Goal: Navigation & Orientation: Find specific page/section

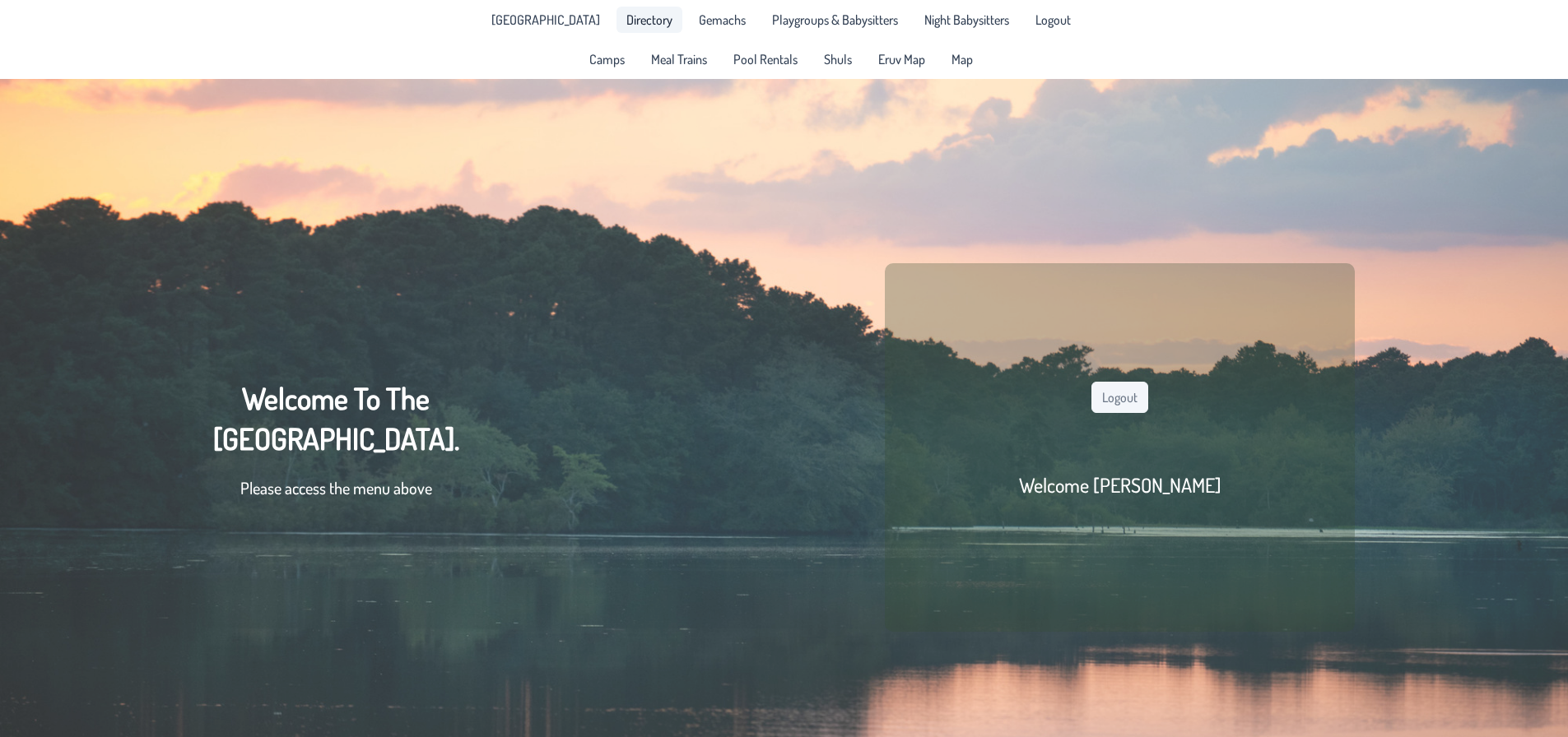
click at [626, 20] on span "Directory" at bounding box center [649, 20] width 46 height 13
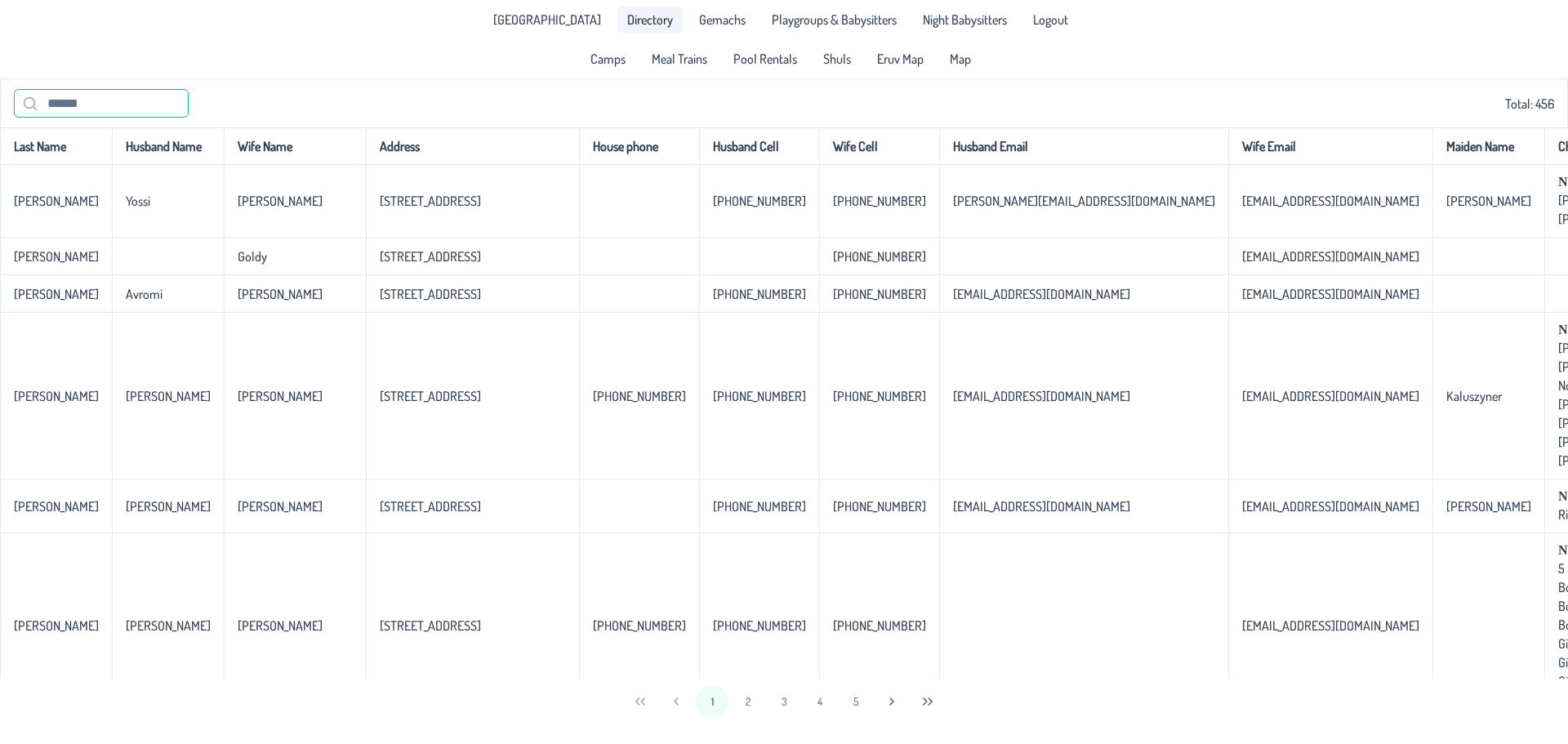
click at [109, 101] on input "text" at bounding box center [101, 103] width 175 height 29
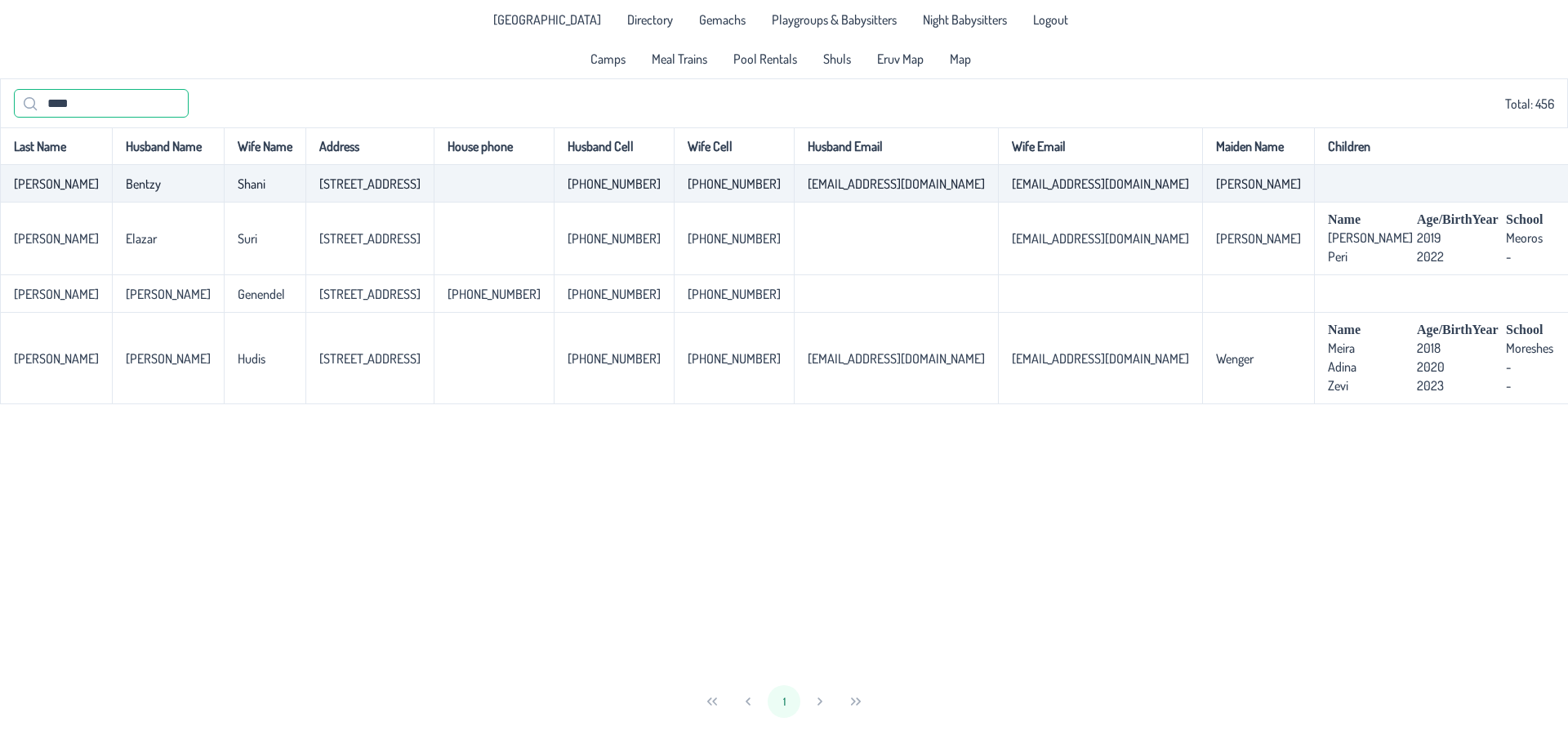
type input "****"
click at [319, 189] on p-celleditor "[STREET_ADDRESS]" at bounding box center [370, 184] width 102 height 17
copy p-celleditor "[STREET_ADDRESS]"
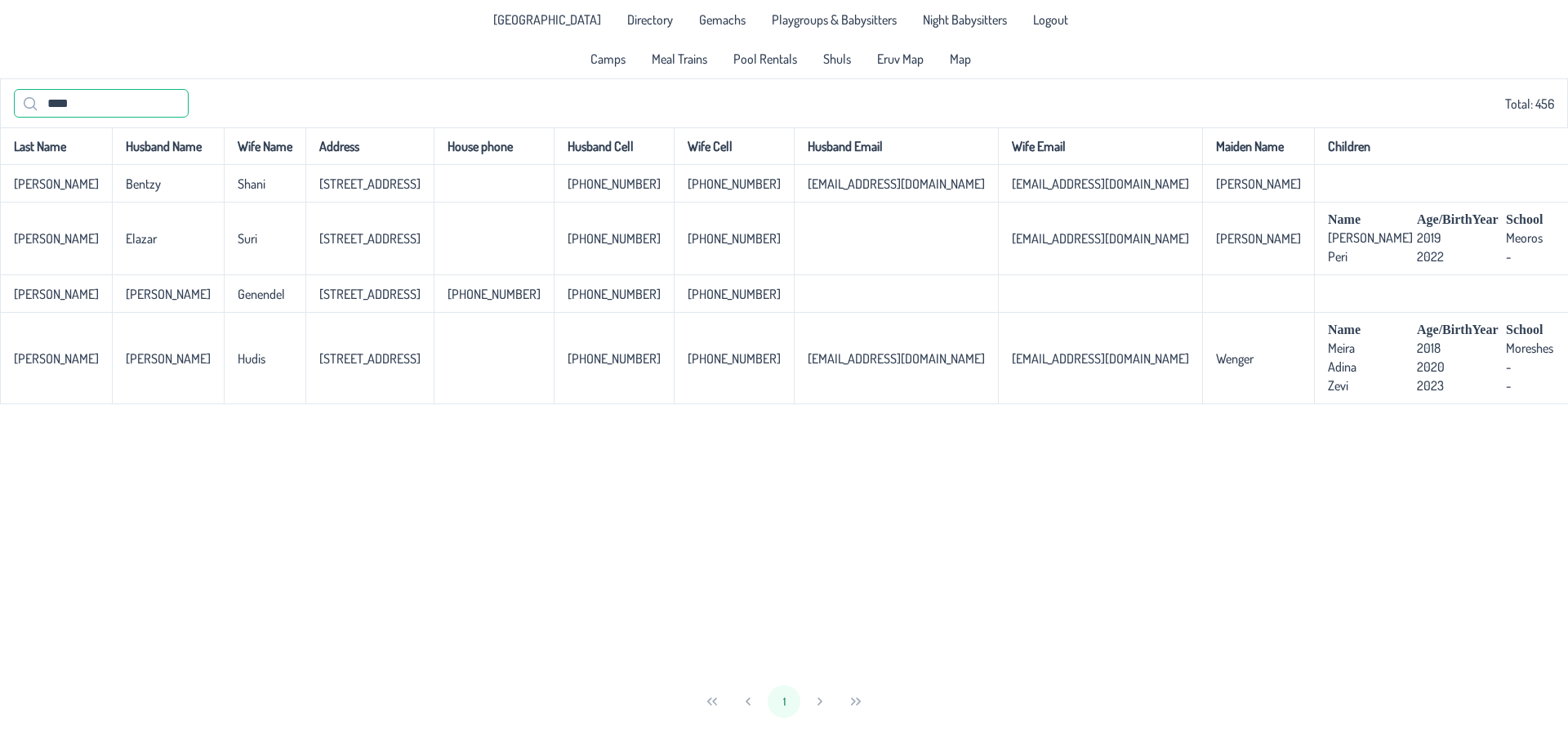
click at [36, 115] on input "****" at bounding box center [101, 103] width 175 height 29
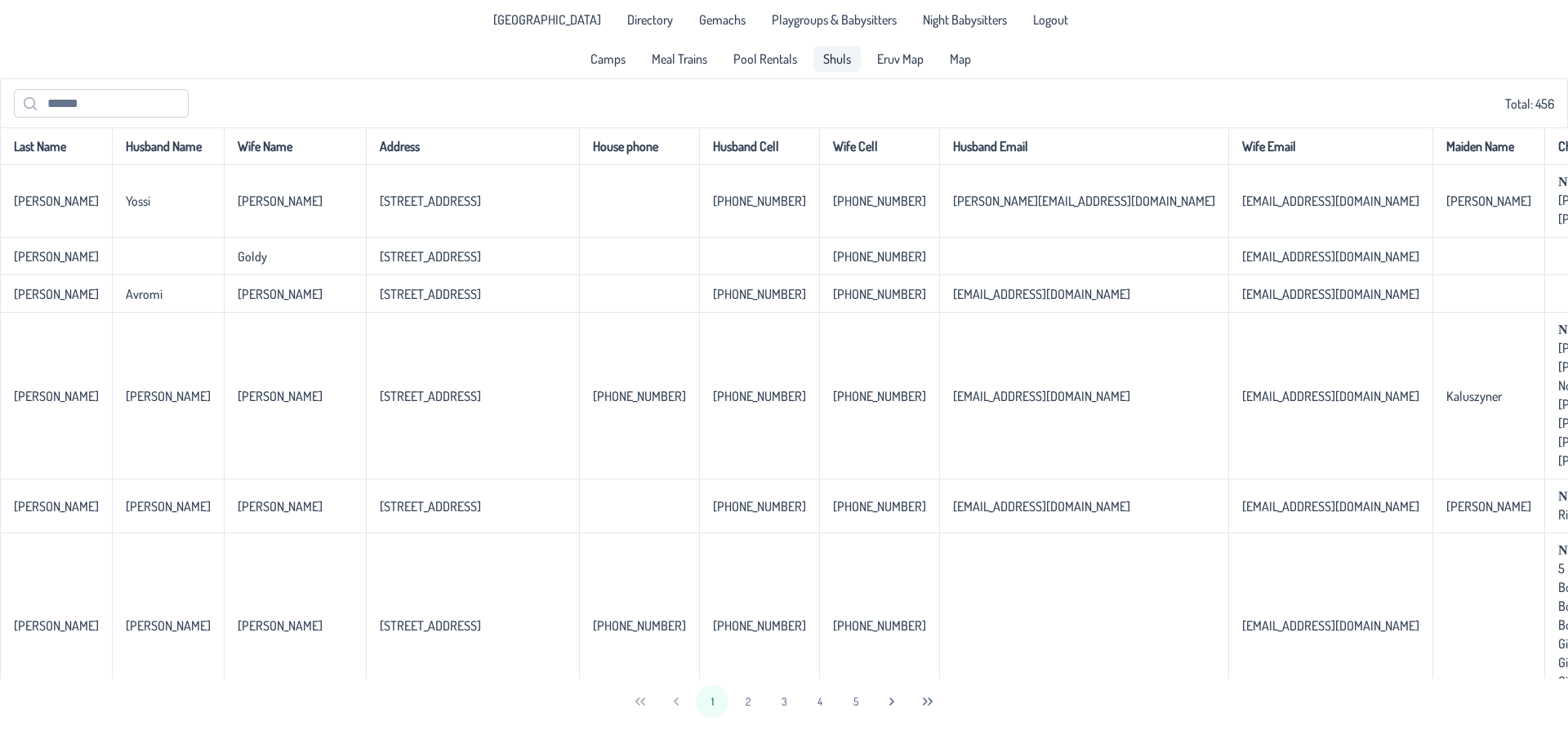
click at [835, 70] on link "Shuls" at bounding box center [837, 59] width 48 height 26
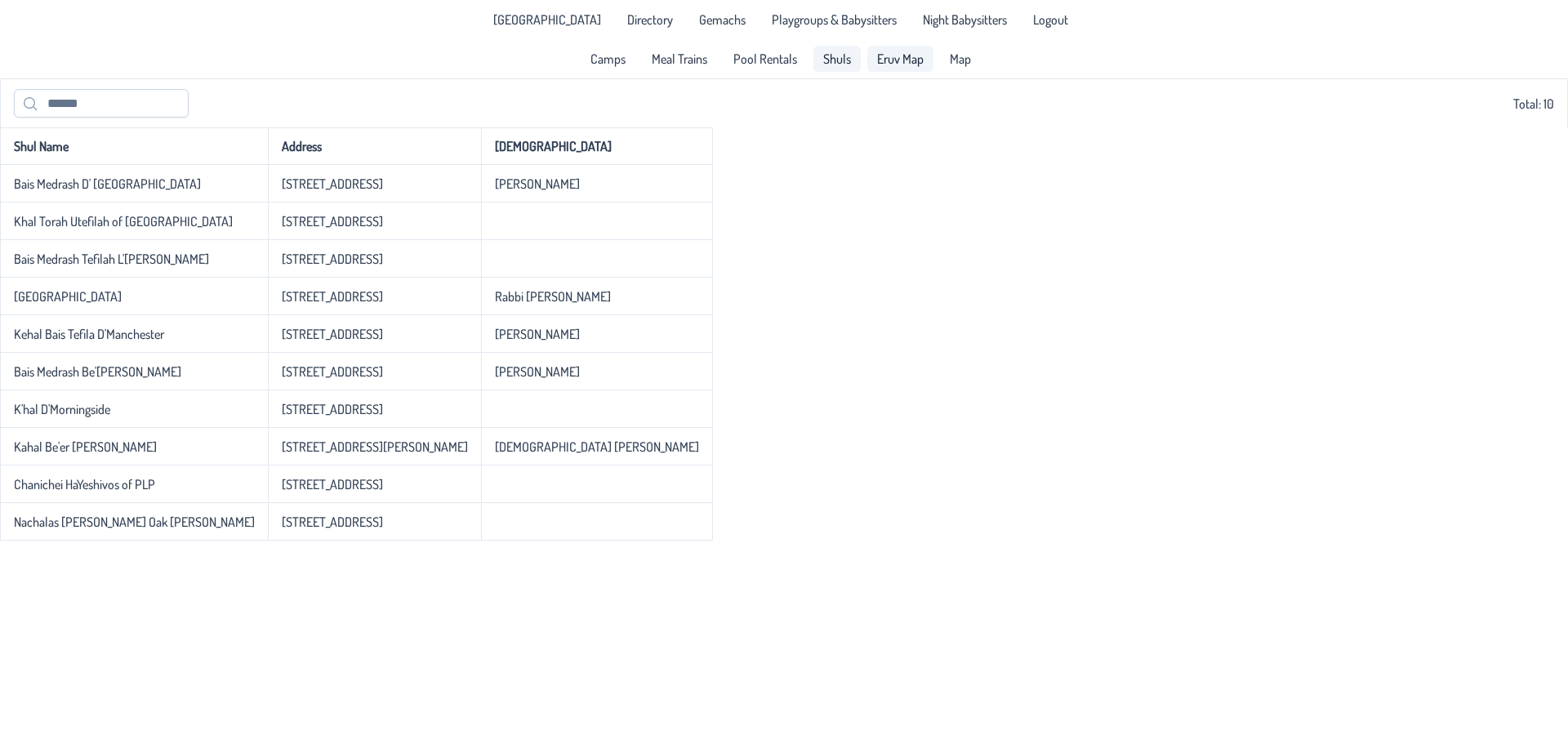
click at [877, 54] on span "Eruv Map" at bounding box center [901, 59] width 47 height 13
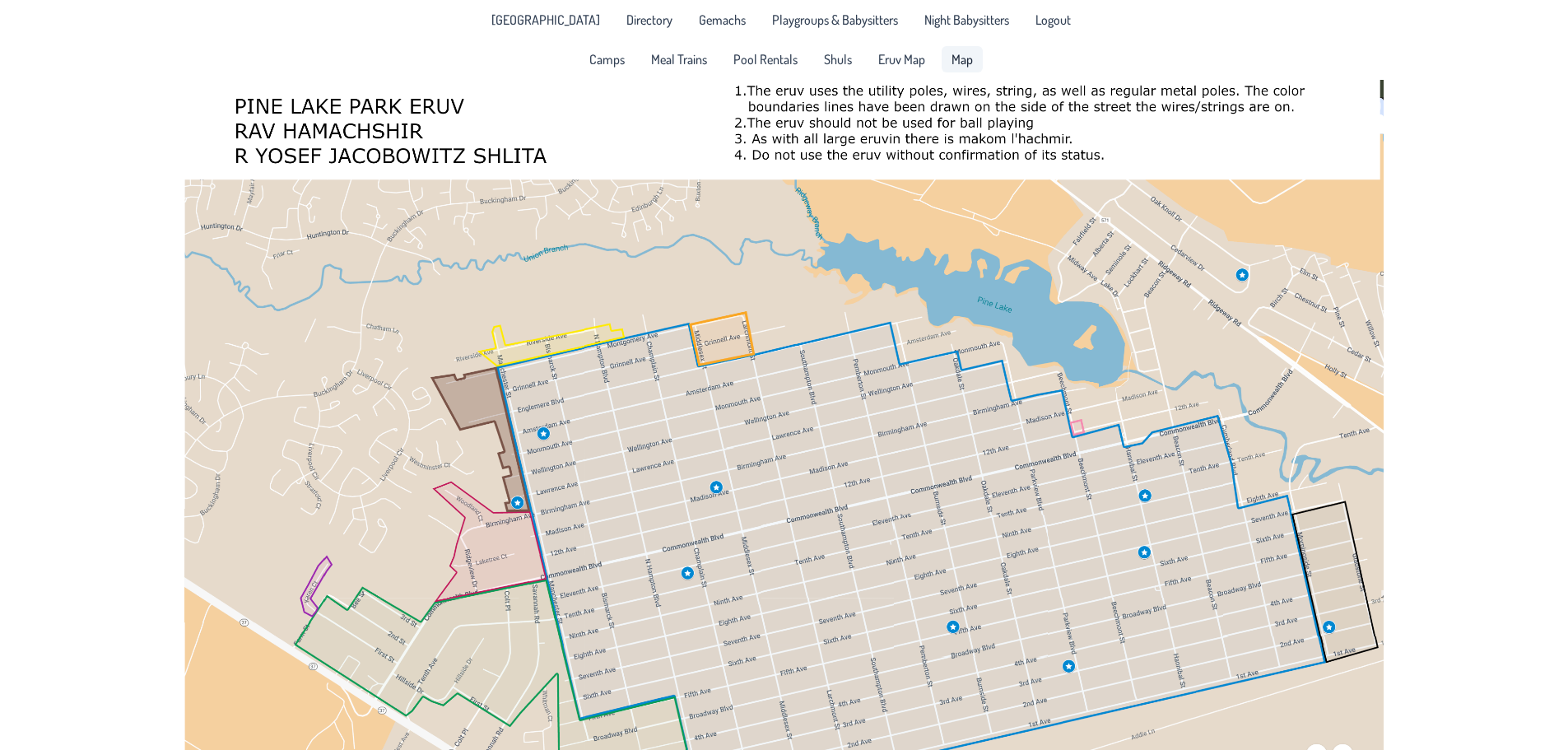
click at [967, 63] on span "Map" at bounding box center [962, 59] width 22 height 13
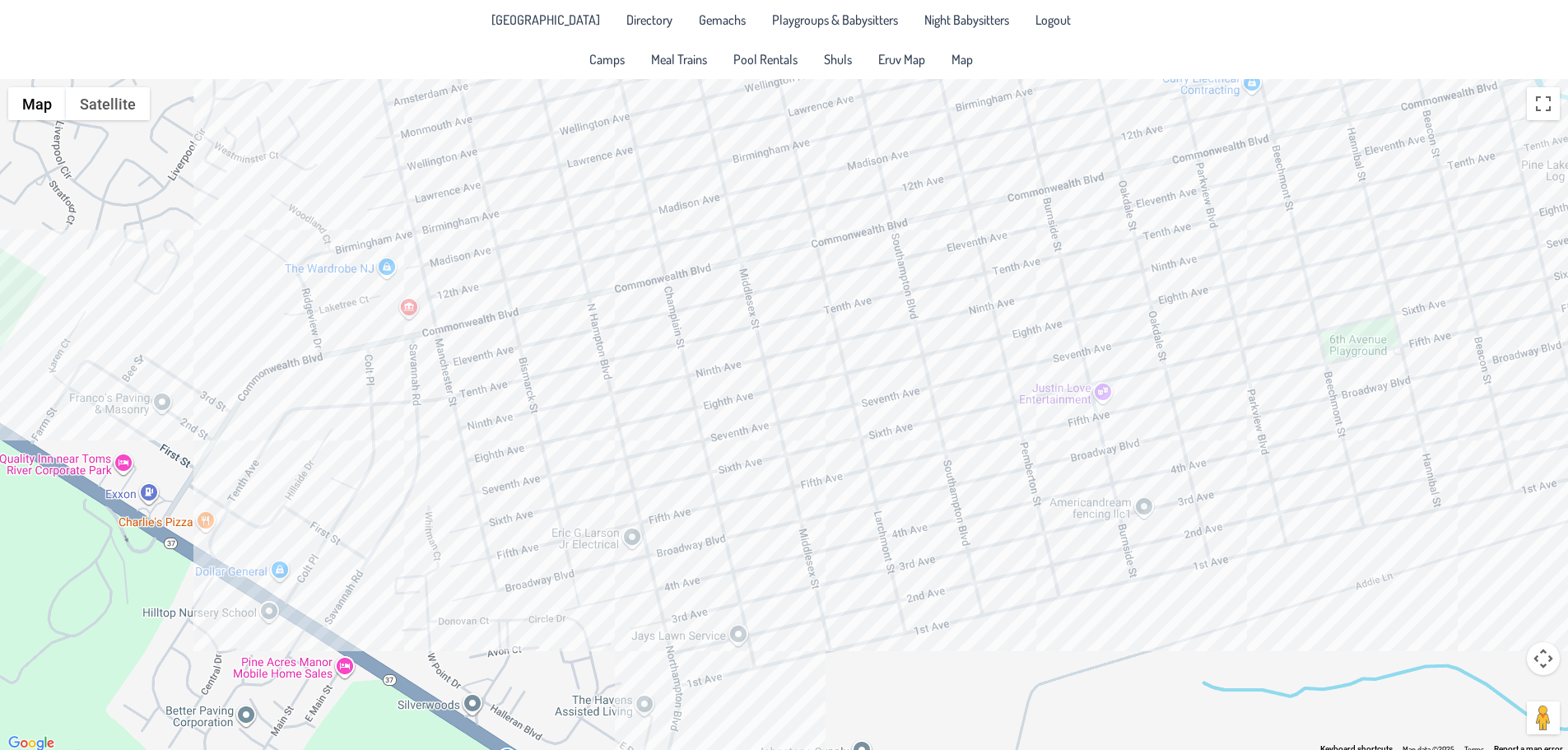
drag, startPoint x: 636, startPoint y: 491, endPoint x: 593, endPoint y: 408, distance: 93.5
click at [593, 408] on div at bounding box center [784, 417] width 1568 height 676
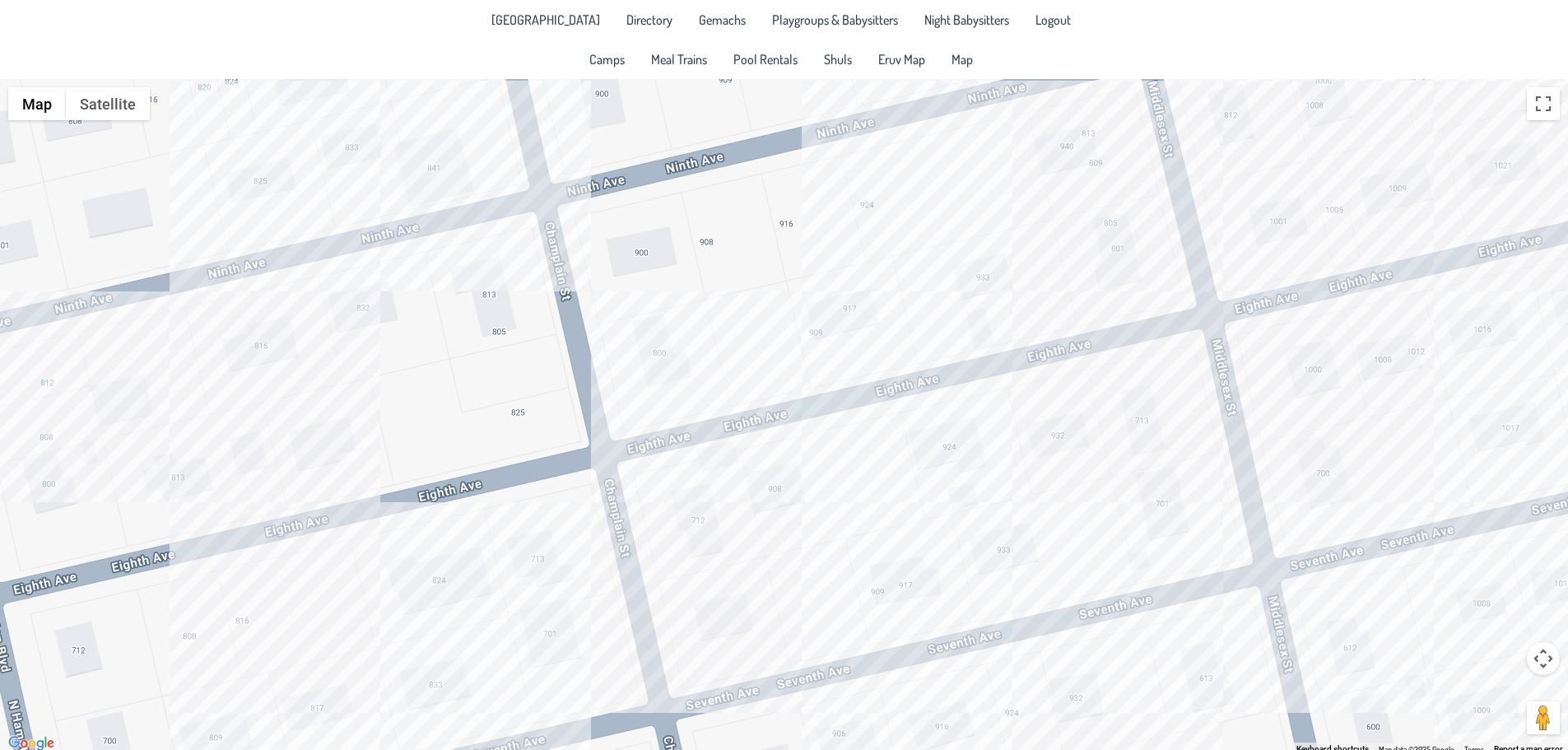
click at [372, 128] on div at bounding box center [784, 417] width 1568 height 676
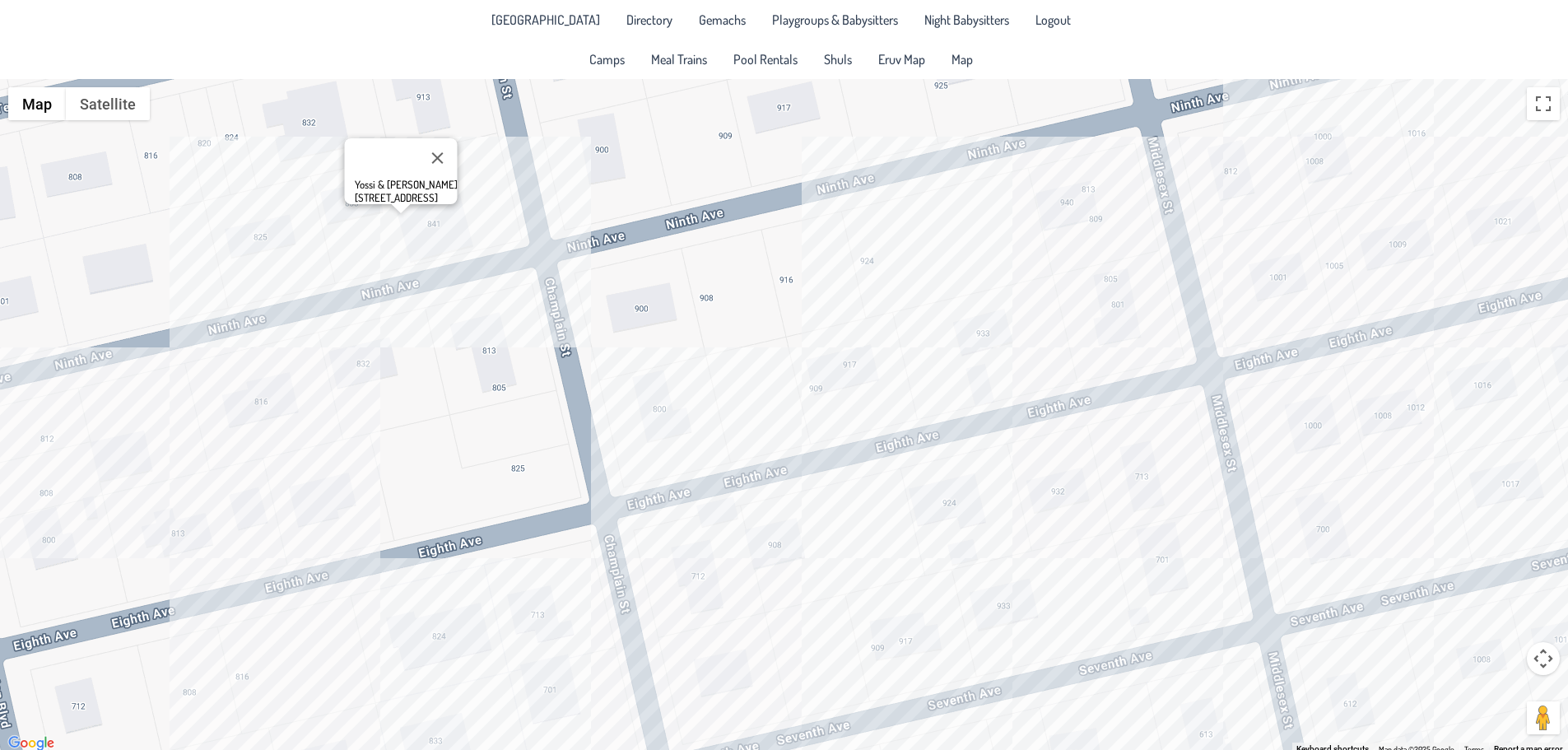
click at [444, 251] on div "Yossi & [PERSON_NAME] [STREET_ADDRESS]" at bounding box center [784, 417] width 1568 height 676
click at [491, 156] on button "Close" at bounding box center [511, 171] width 40 height 40
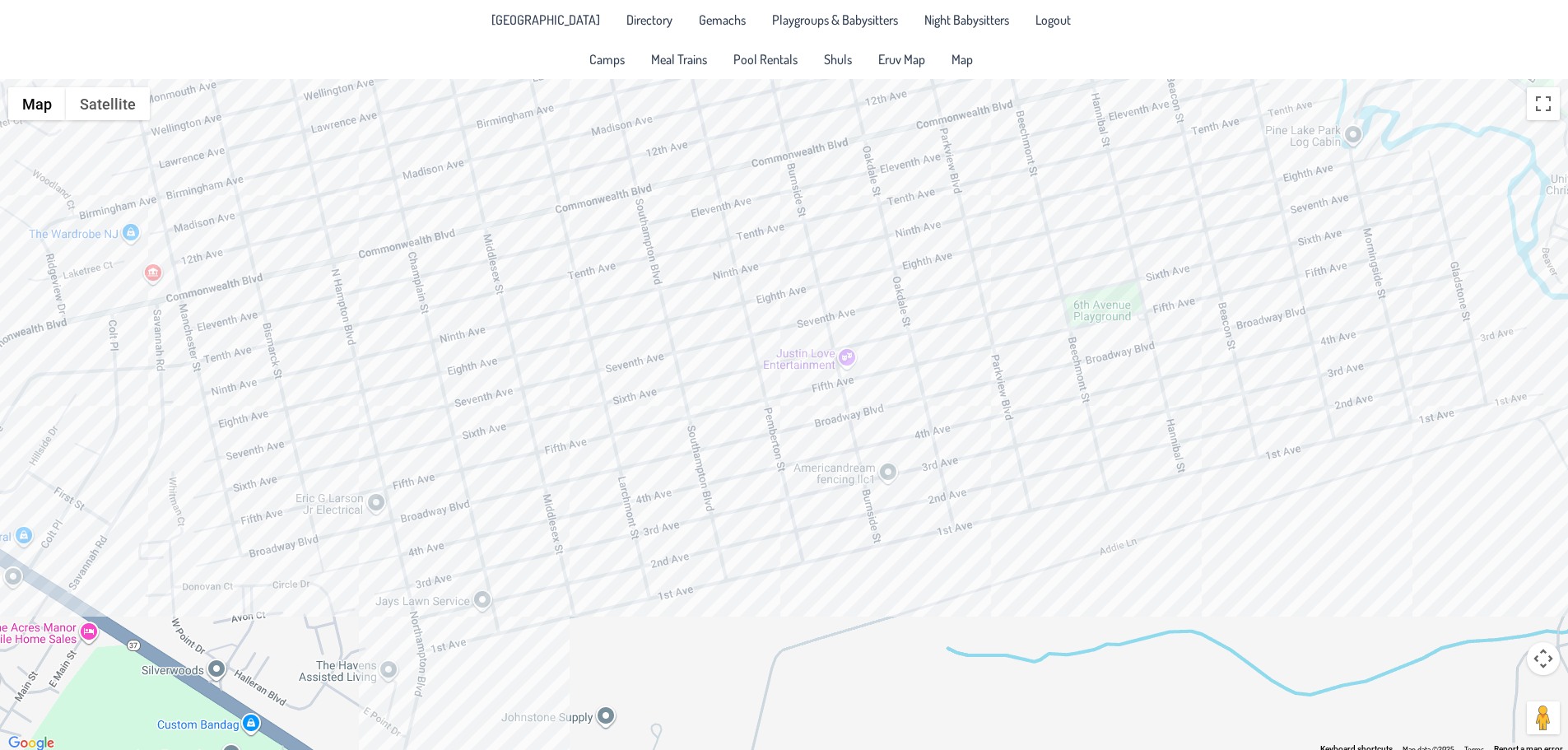
drag, startPoint x: 677, startPoint y: 353, endPoint x: 504, endPoint y: 397, distance: 178.5
click at [504, 397] on div at bounding box center [784, 417] width 1568 height 676
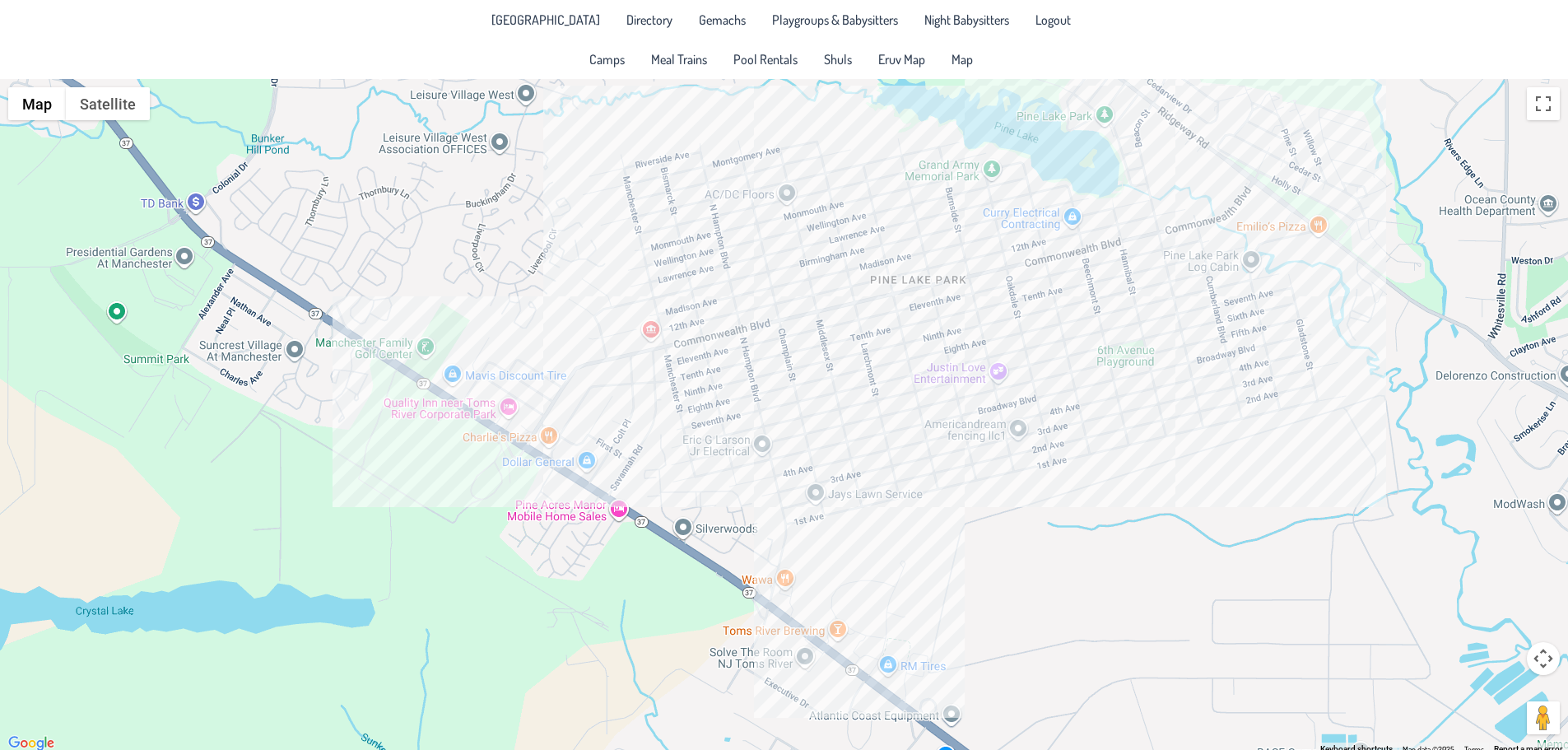
click at [1074, 371] on div at bounding box center [784, 417] width 1568 height 676
click at [1094, 385] on div "& [PERSON_NAME] [STREET_ADDRESS]" at bounding box center [784, 417] width 1568 height 676
click at [1097, 298] on button "Close" at bounding box center [1101, 313] width 40 height 40
click at [630, 163] on div at bounding box center [784, 417] width 1568 height 676
click at [631, 158] on div at bounding box center [784, 417] width 1568 height 676
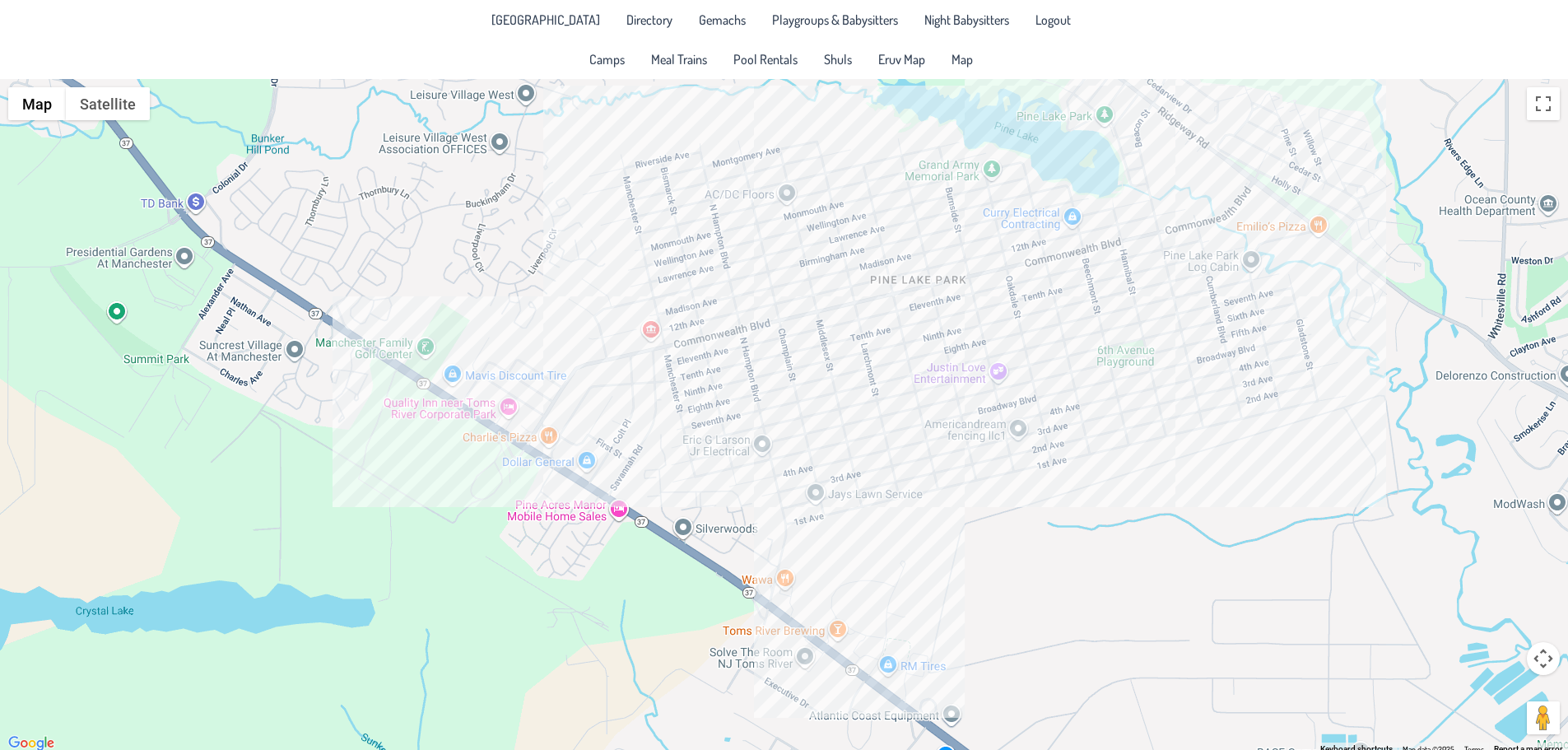
click at [625, 155] on div at bounding box center [784, 417] width 1568 height 676
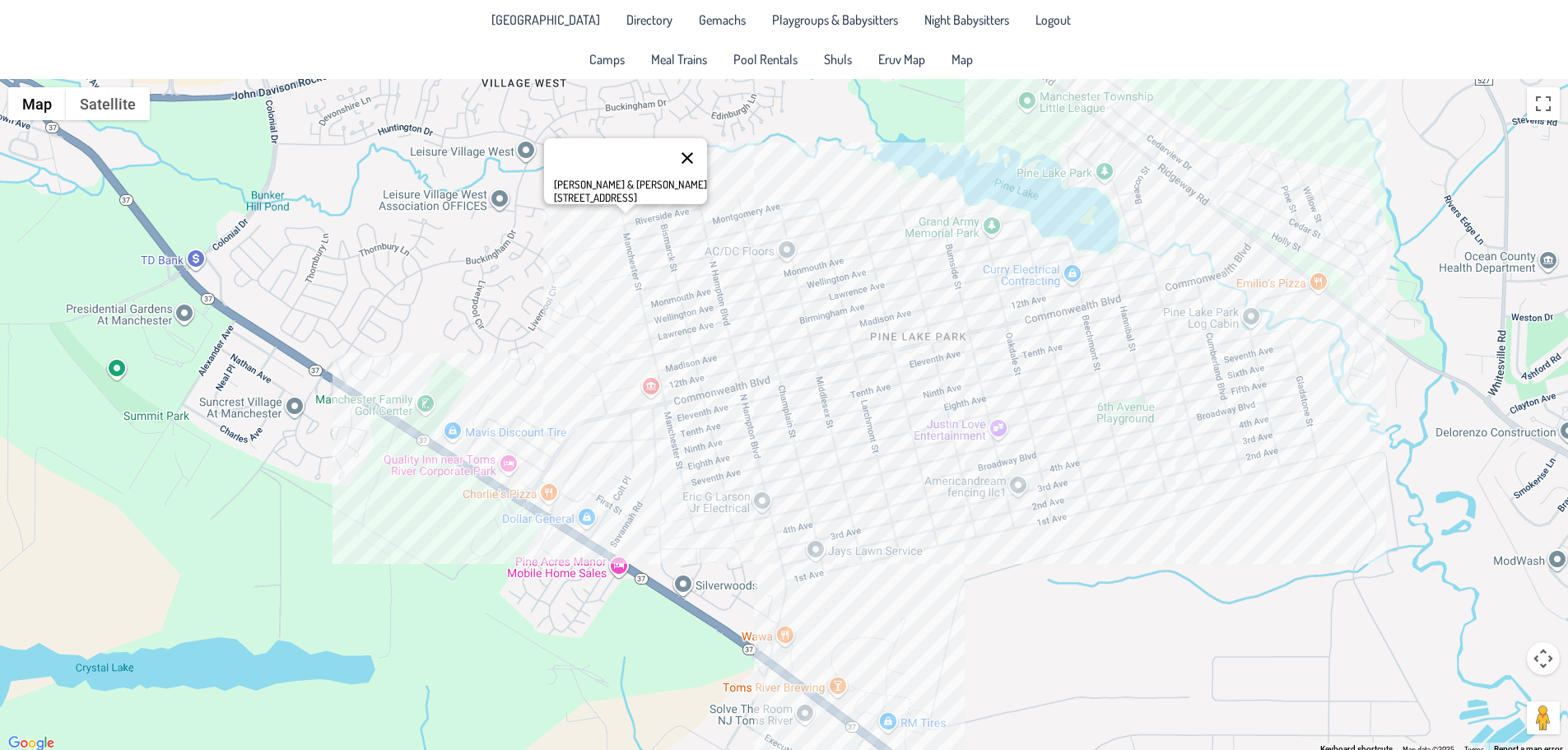
click at [707, 144] on button "Close" at bounding box center [688, 158] width 40 height 40
click at [581, 251] on div at bounding box center [784, 417] width 1568 height 676
click at [577, 250] on div at bounding box center [784, 417] width 1568 height 676
click at [619, 175] on button "Close" at bounding box center [639, 194] width 40 height 40
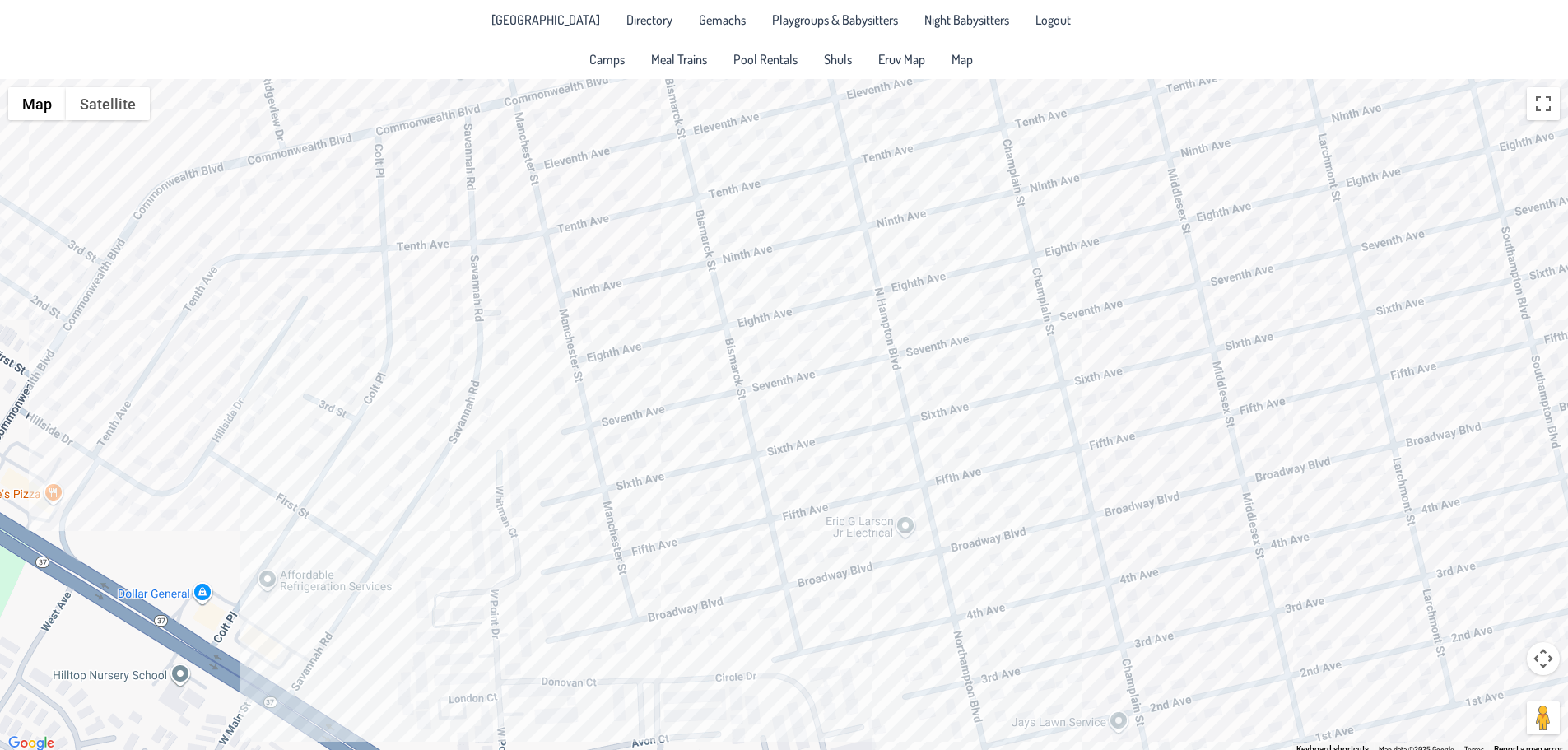
click at [714, 478] on div at bounding box center [784, 417] width 1568 height 676
click at [680, 497] on div "[PERSON_NAME] & [PERSON_NAME] [STREET_ADDRESS]" at bounding box center [784, 417] width 1568 height 676
click at [752, 432] on button "Close" at bounding box center [772, 443] width 40 height 40
click at [630, 465] on div at bounding box center [784, 417] width 1568 height 676
click at [778, 451] on div "[PERSON_NAME] & [PERSON_NAME] [STREET_ADDRESS]" at bounding box center [784, 417] width 1568 height 676
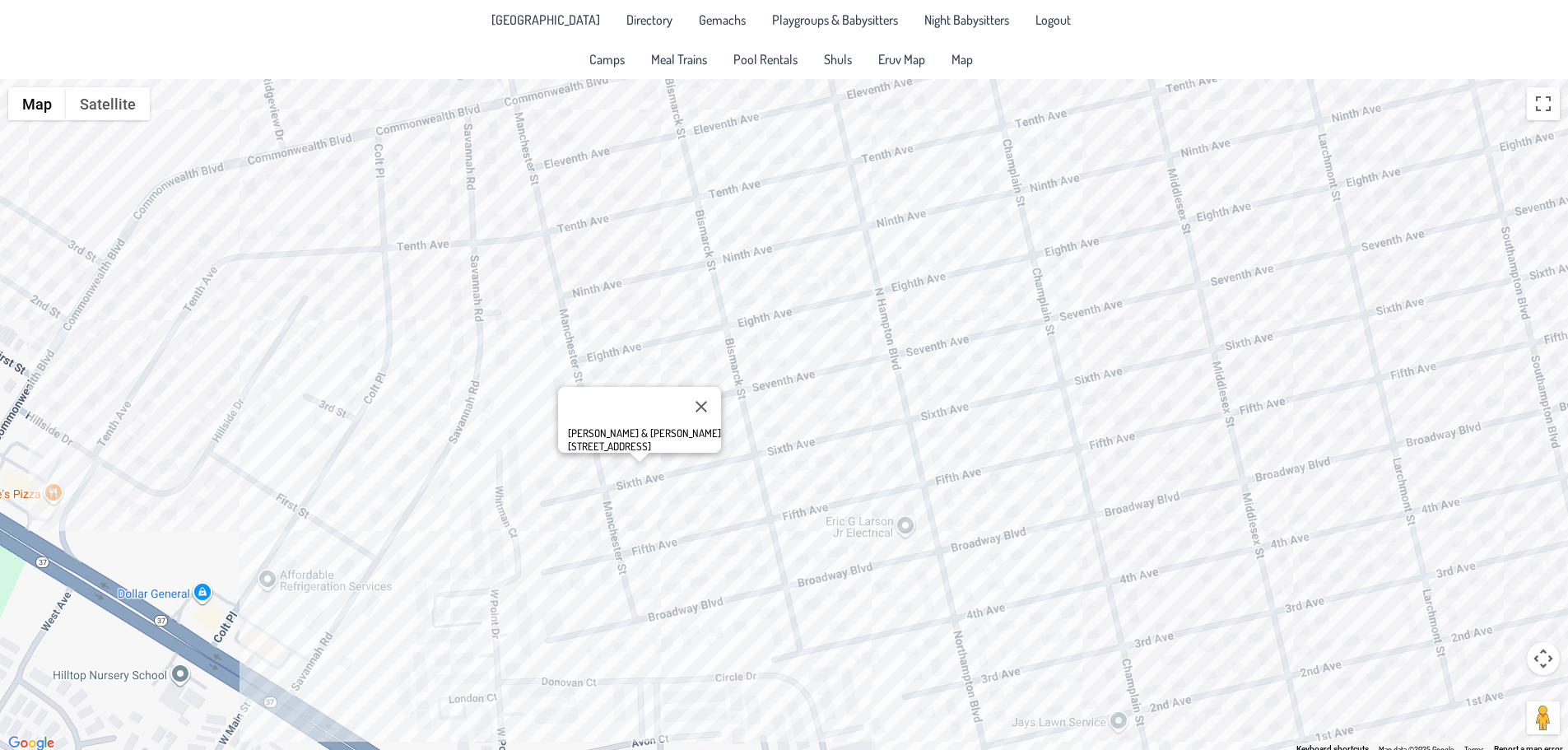
click at [703, 444] on div "[PERSON_NAME] & [PERSON_NAME] [STREET_ADDRESS]" at bounding box center [784, 417] width 1568 height 676
click at [749, 385] on button "Close" at bounding box center [768, 392] width 40 height 40
click at [754, 541] on div at bounding box center [784, 417] width 1568 height 676
click at [721, 550] on div "Elazar & Suri [PERSON_NAME] [STREET_ADDRESS]" at bounding box center [784, 417] width 1568 height 676
click at [810, 538] on div "[PERSON_NAME] & [PERSON_NAME] [STREET_ADDRESS]" at bounding box center [784, 417] width 1568 height 676
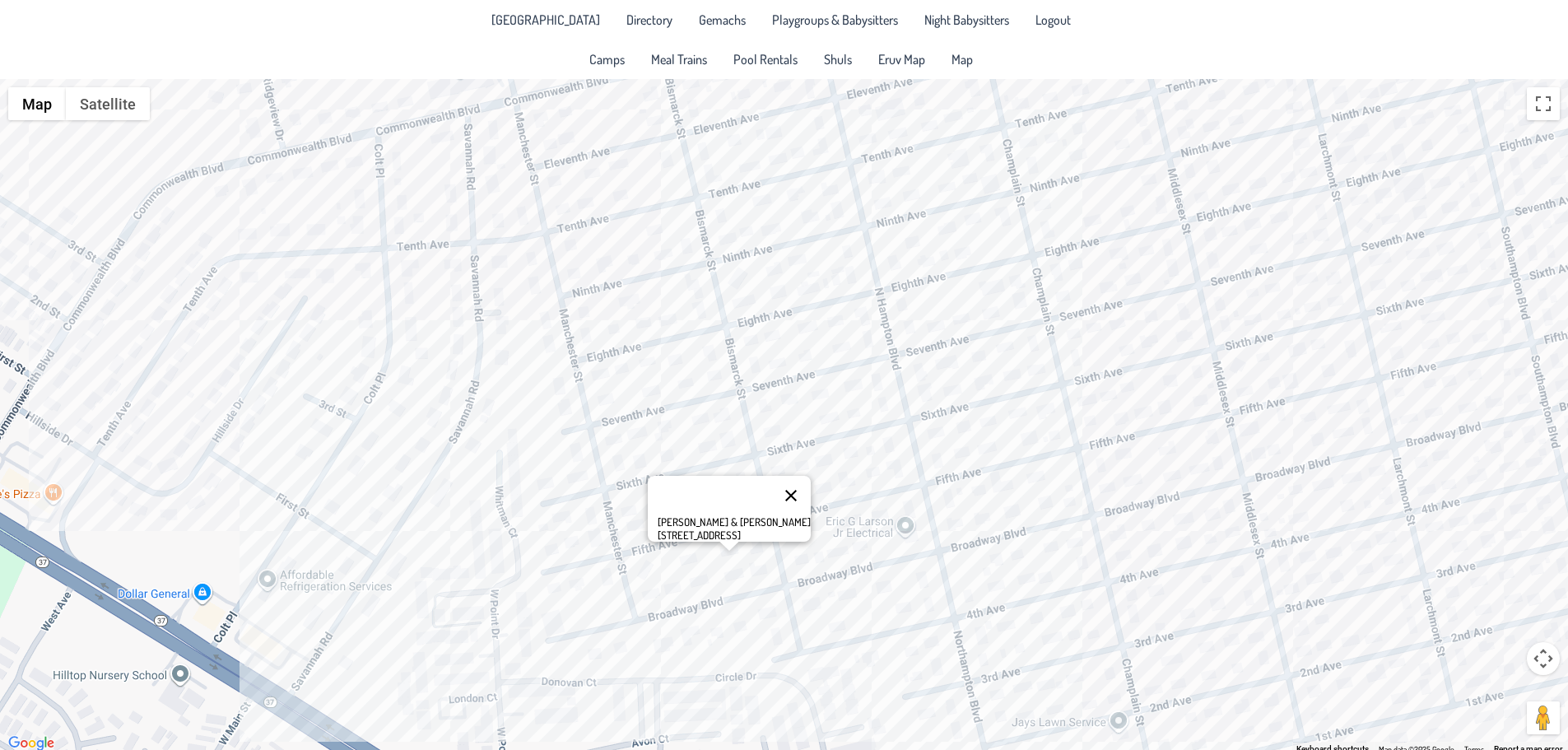
click at [791, 476] on button "Close" at bounding box center [791, 496] width 40 height 40
click at [746, 336] on div at bounding box center [784, 417] width 1568 height 676
click at [800, 274] on button "Close" at bounding box center [787, 285] width 40 height 40
click at [751, 267] on div at bounding box center [784, 417] width 1568 height 676
click at [744, 280] on div at bounding box center [784, 417] width 1568 height 676
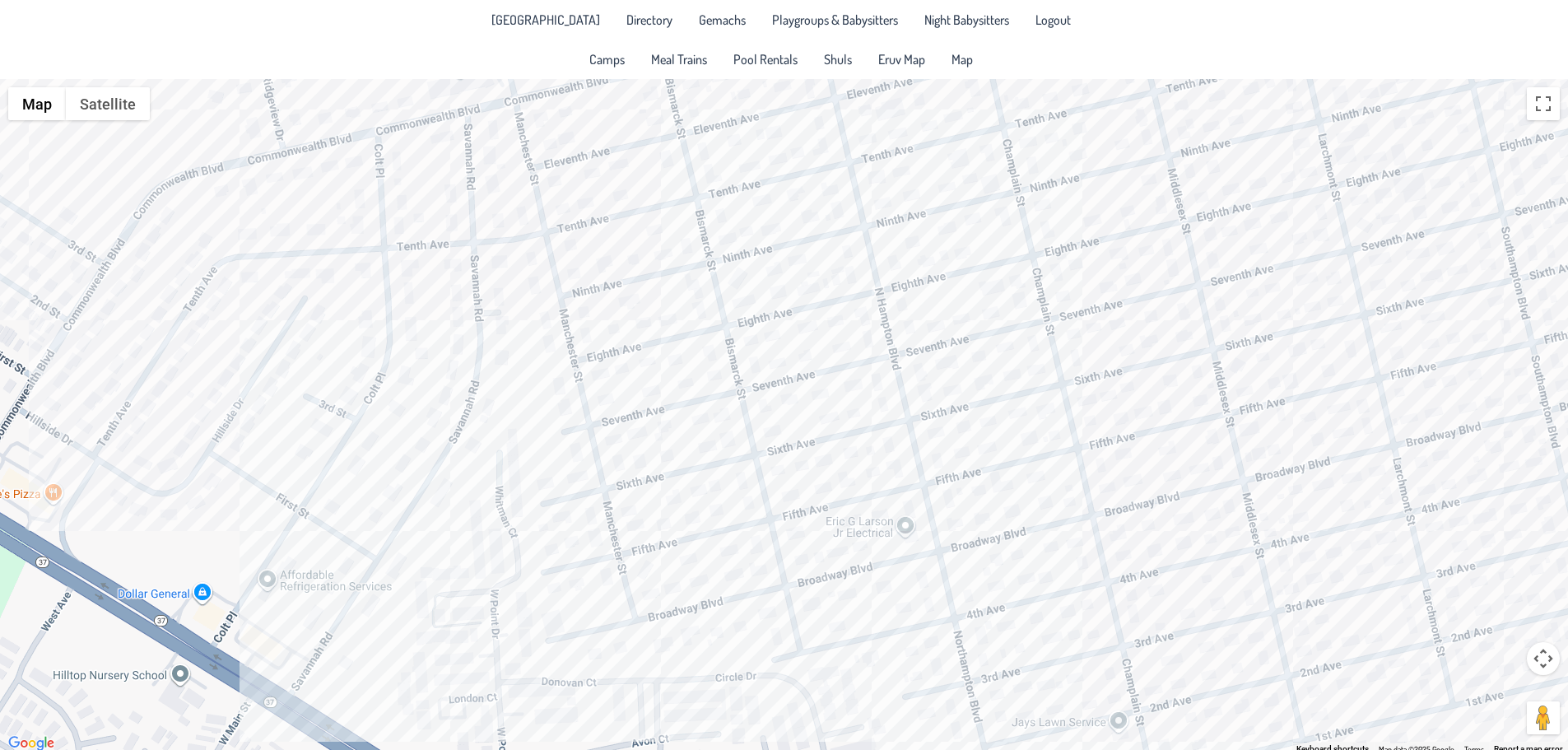
click at [734, 273] on div at bounding box center [784, 417] width 1568 height 676
click at [797, 203] on button "Close" at bounding box center [800, 223] width 40 height 40
click at [794, 209] on div at bounding box center [784, 417] width 1568 height 676
click at [754, 348] on div at bounding box center [784, 417] width 1568 height 676
click at [798, 268] on button "Close" at bounding box center [787, 285] width 40 height 40
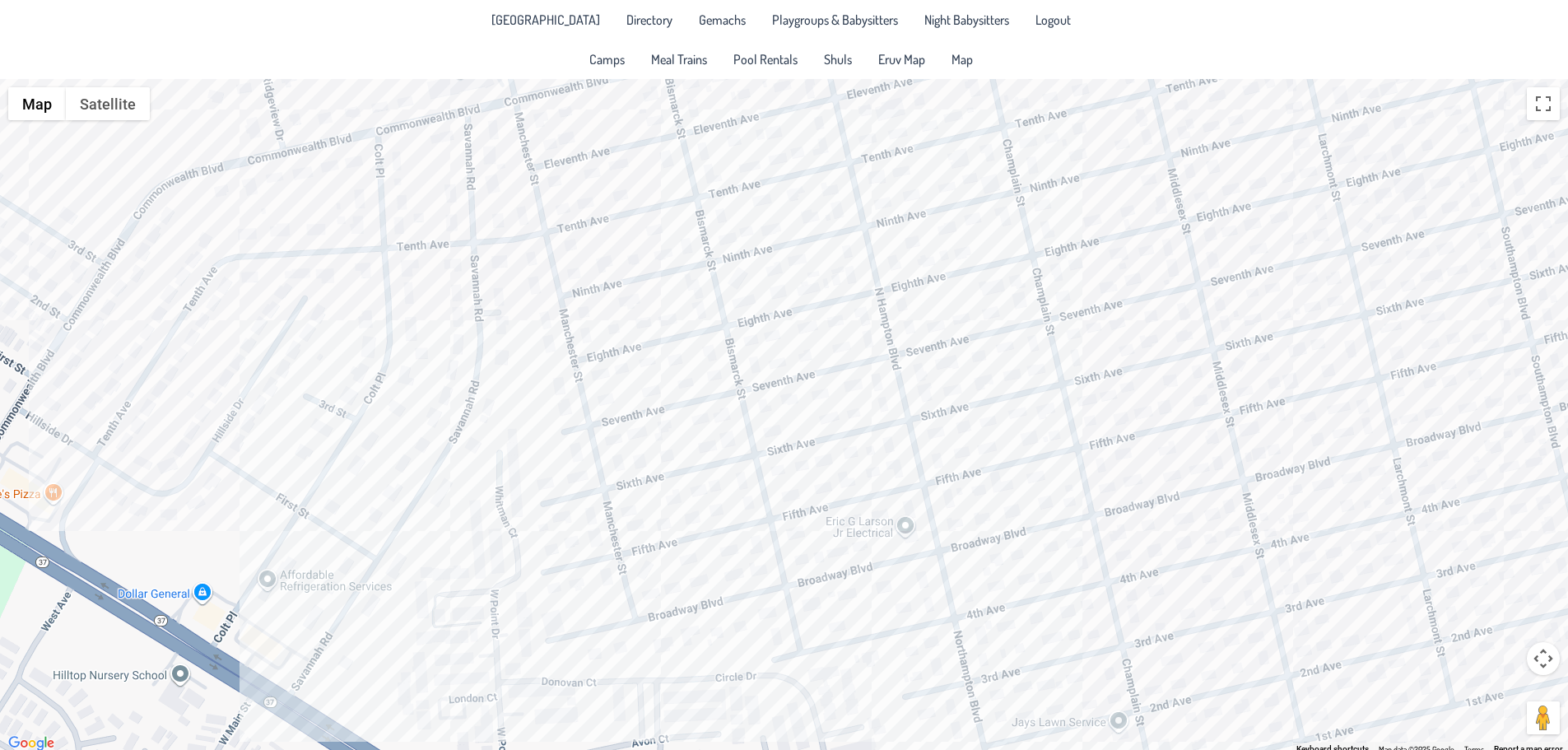
click at [738, 280] on div at bounding box center [784, 417] width 1568 height 676
click at [791, 208] on button "Close" at bounding box center [800, 223] width 40 height 40
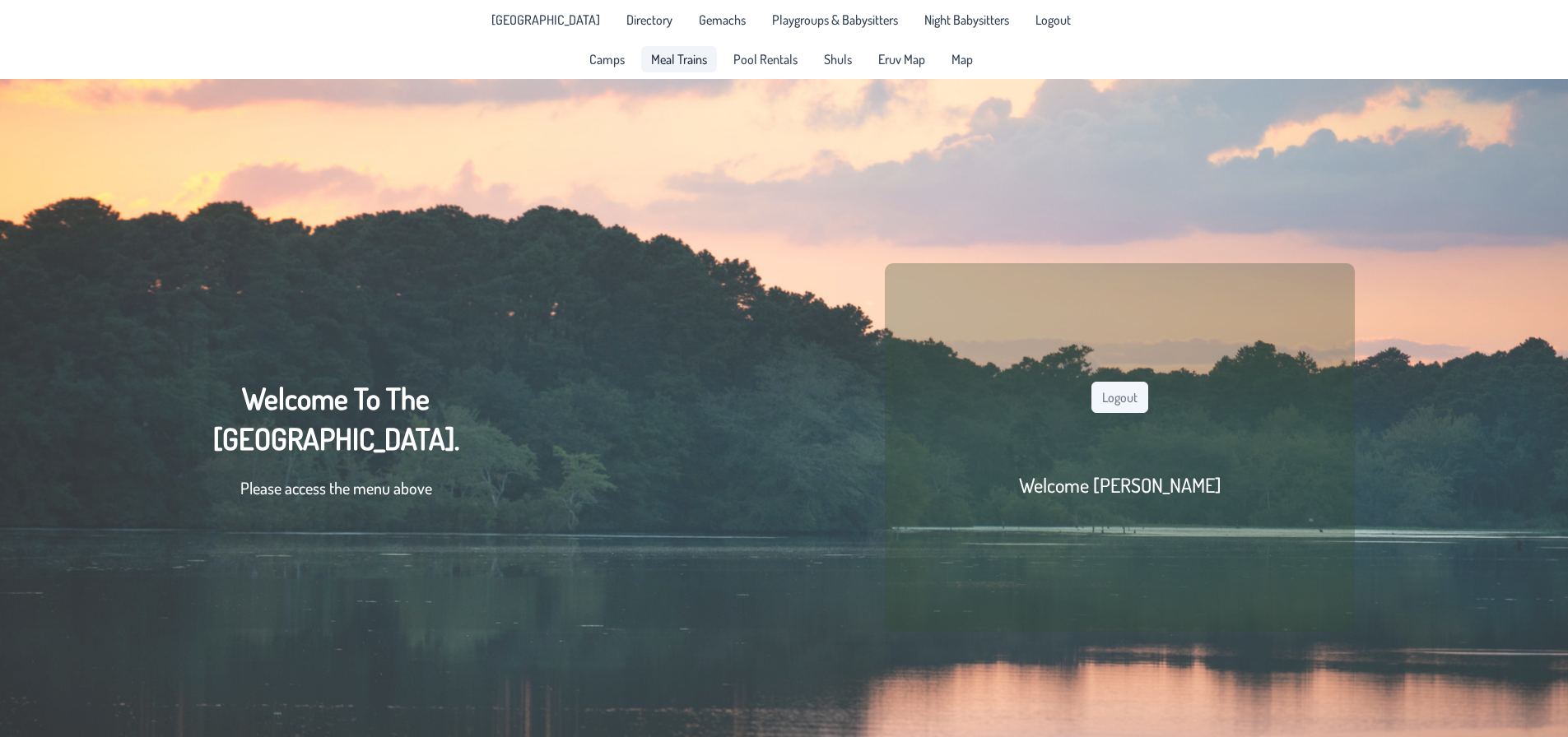
click at [693, 58] on span "Meal Trains" at bounding box center [679, 59] width 56 height 13
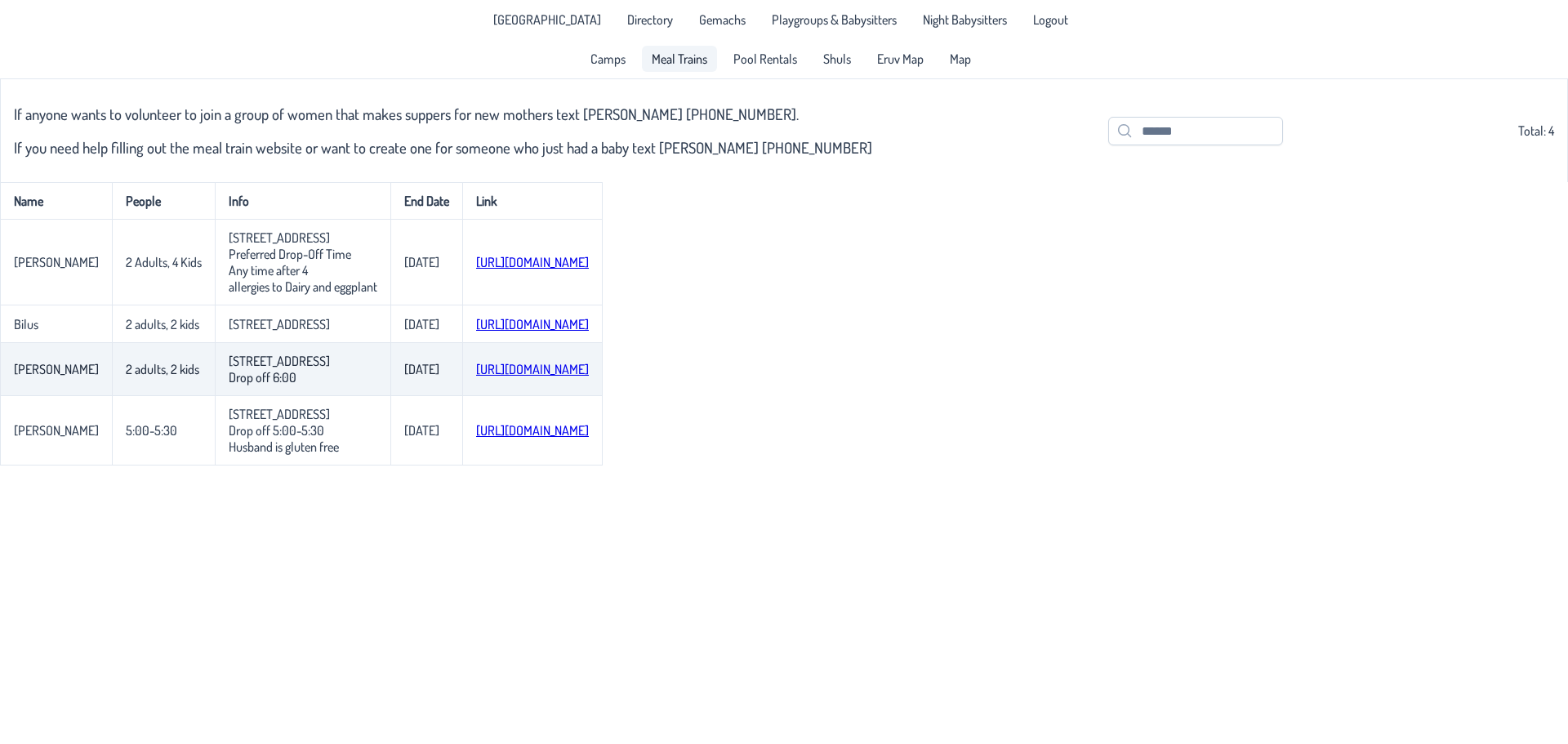
click at [555, 374] on link "[URL][DOMAIN_NAME]" at bounding box center [532, 370] width 113 height 17
